Goal: Information Seeking & Learning: Compare options

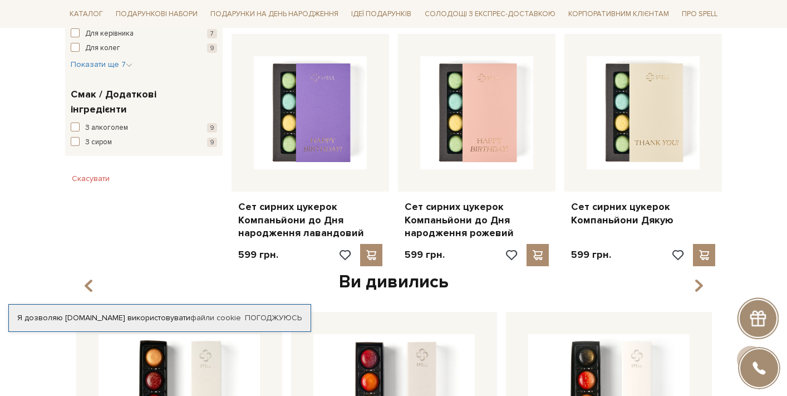
scroll to position [699, 0]
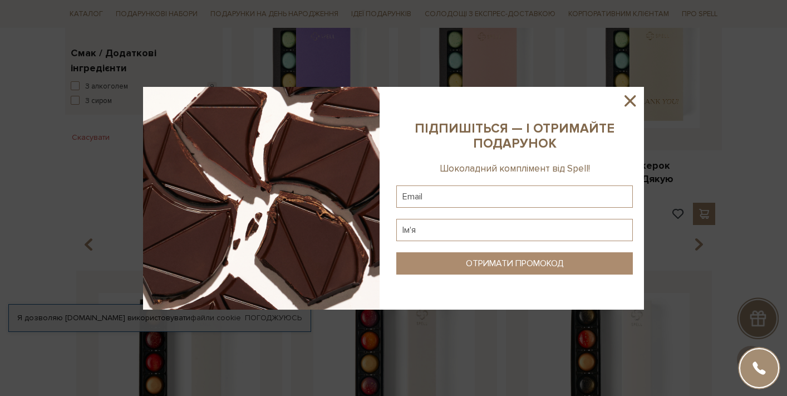
click at [631, 99] on icon at bounding box center [630, 100] width 11 height 11
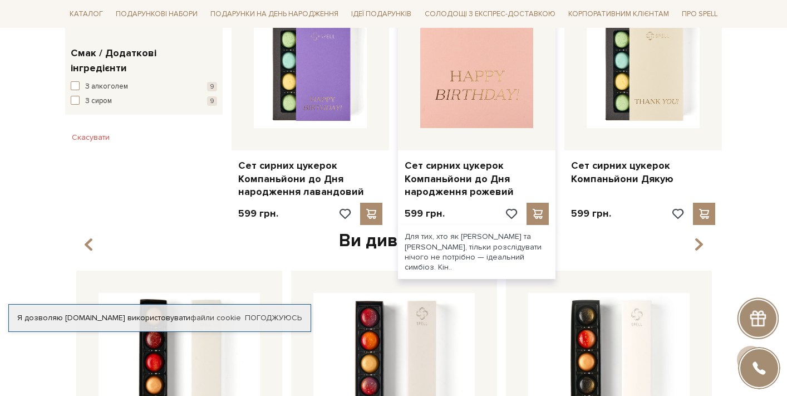
click at [515, 92] on img at bounding box center [476, 71] width 113 height 113
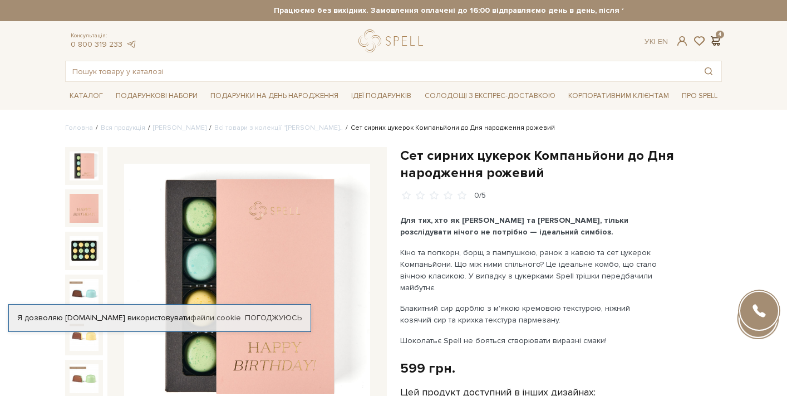
click at [715, 38] on span at bounding box center [715, 41] width 13 height 12
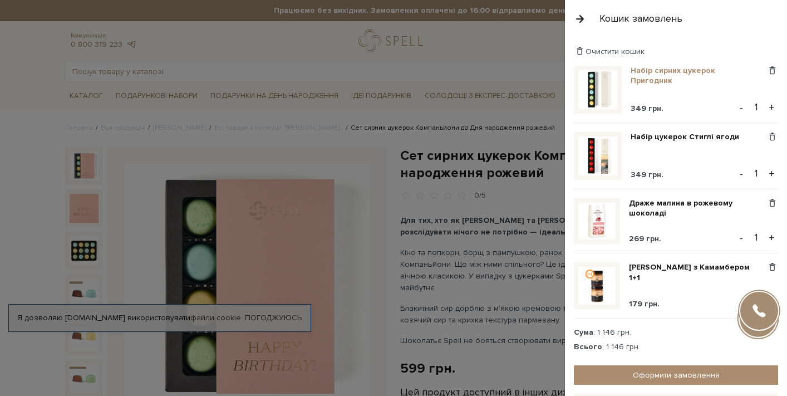
click at [638, 81] on link "Набір сирних цукерок Пригодник" at bounding box center [699, 76] width 136 height 20
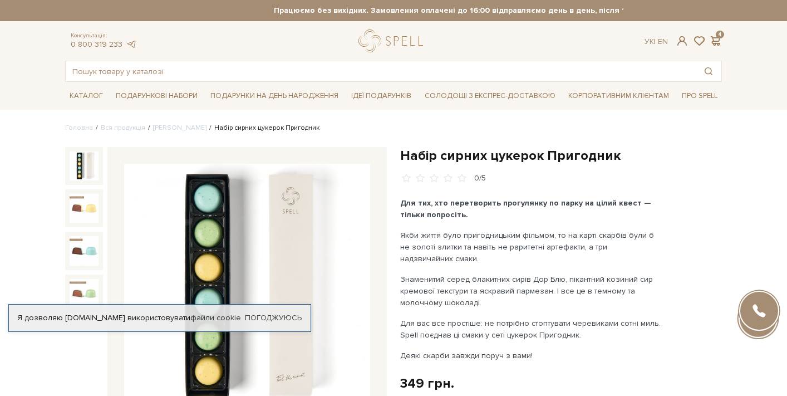
drag, startPoint x: 280, startPoint y: 252, endPoint x: 583, endPoint y: 136, distance: 324.0
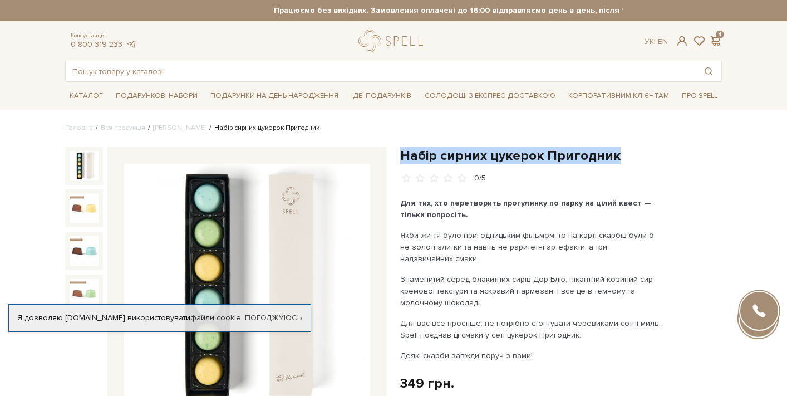
drag, startPoint x: 402, startPoint y: 152, endPoint x: 652, endPoint y: 155, distance: 249.9
click at [653, 155] on h1 "Набір сирних цукерок Пригодник" at bounding box center [561, 155] width 322 height 17
copy h1 "Набір сирних цукерок Пригодник"
click at [532, 148] on h1 "Набір сирних цукерок Пригодник" at bounding box center [561, 155] width 322 height 17
copy h1 "Набір сирних цукерок"
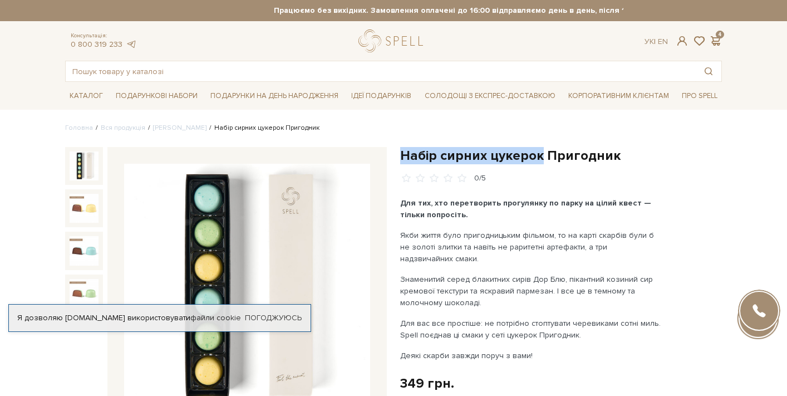
drag, startPoint x: 539, startPoint y: 155, endPoint x: 397, endPoint y: 153, distance: 142.5
click at [718, 38] on span at bounding box center [715, 41] width 13 height 12
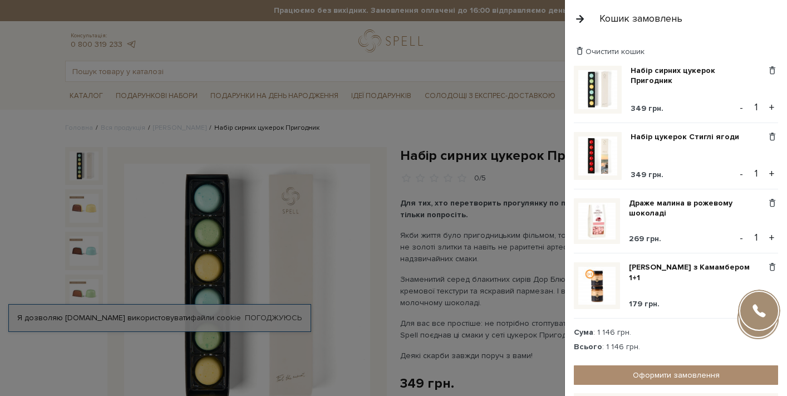
click at [671, 129] on div "Набір сирних цукерок Пригодник 349 грн. Видалити Додати в обрані - 1 + Набір цу…" at bounding box center [680, 211] width 213 height 291
click at [671, 134] on link "Набір цукерок Стиглі ягоди" at bounding box center [689, 137] width 117 height 10
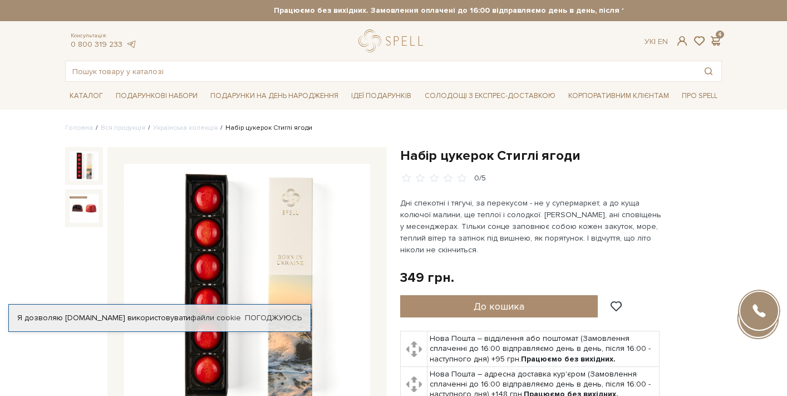
scroll to position [86, 0]
